Goal: Task Accomplishment & Management: Manage account settings

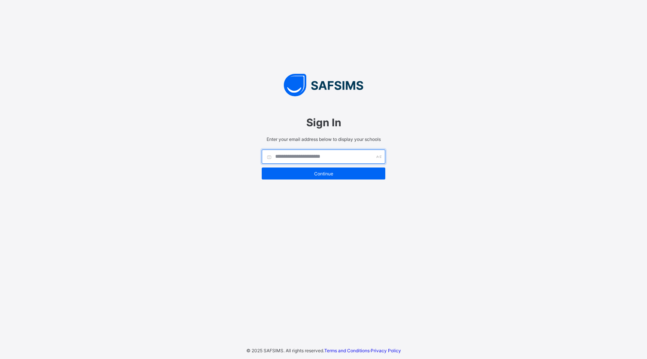
click at [316, 153] on input "text" at bounding box center [324, 156] width 124 height 14
type input "**********"
